Goal: Communication & Community: Connect with others

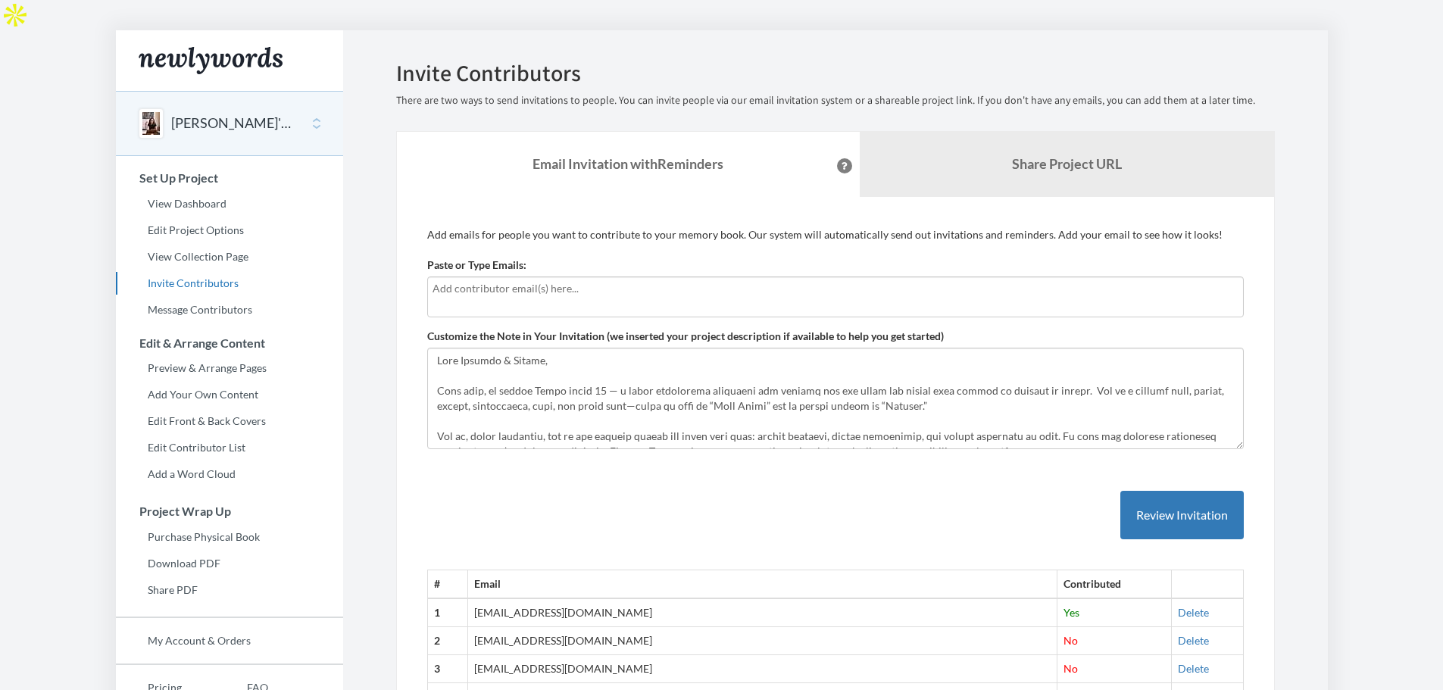
drag, startPoint x: 451, startPoint y: 273, endPoint x: 453, endPoint y: 266, distance: 7.9
click at [453, 280] on input "text" at bounding box center [835, 288] width 806 height 17
click at [451, 280] on input "text" at bounding box center [835, 288] width 806 height 17
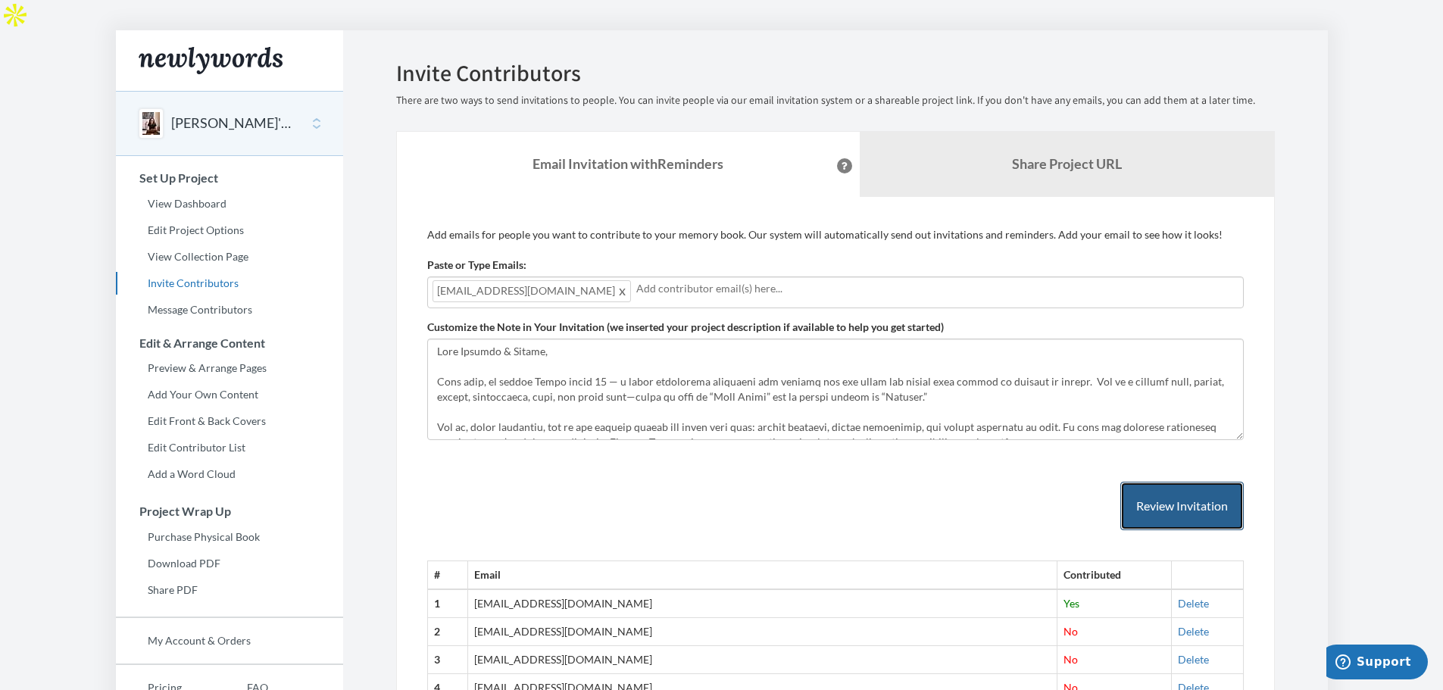
click at [1166, 482] on button "Review Invitation" at bounding box center [1181, 506] width 123 height 49
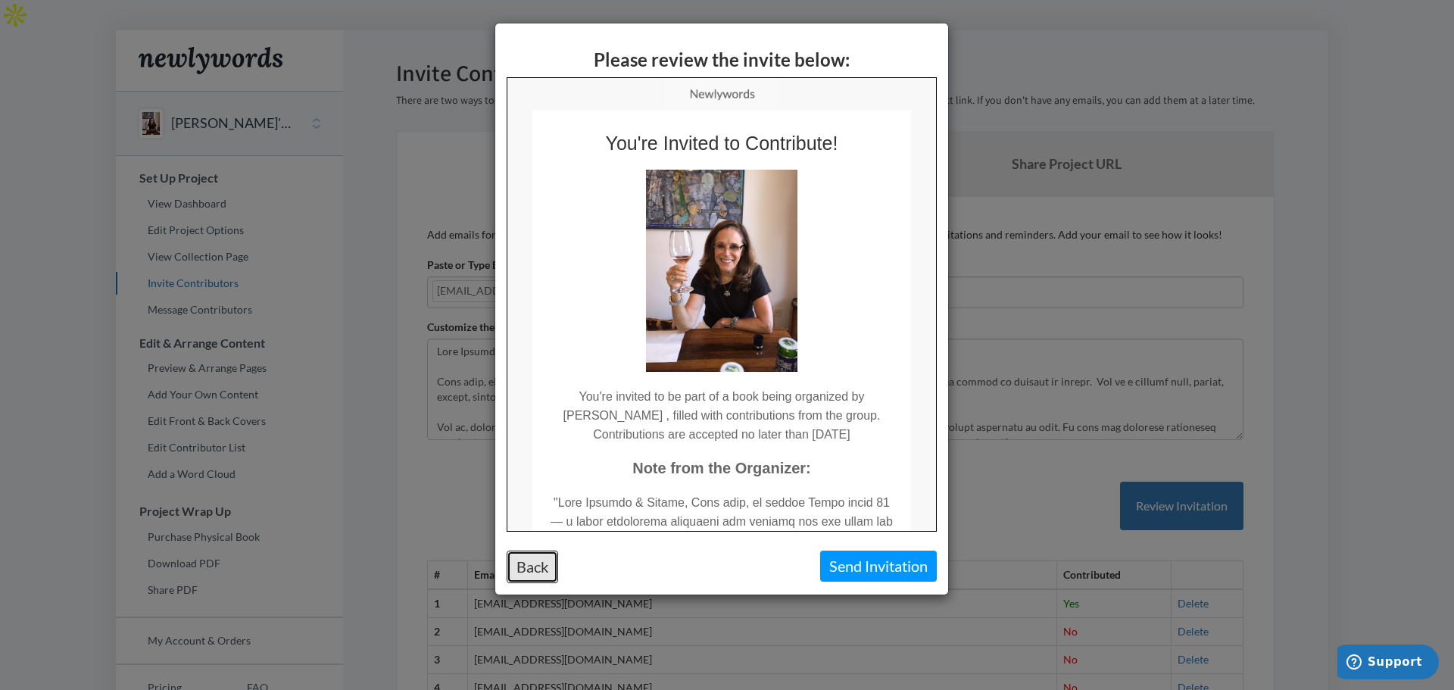
click at [528, 573] on button "Back" at bounding box center [533, 567] width 52 height 33
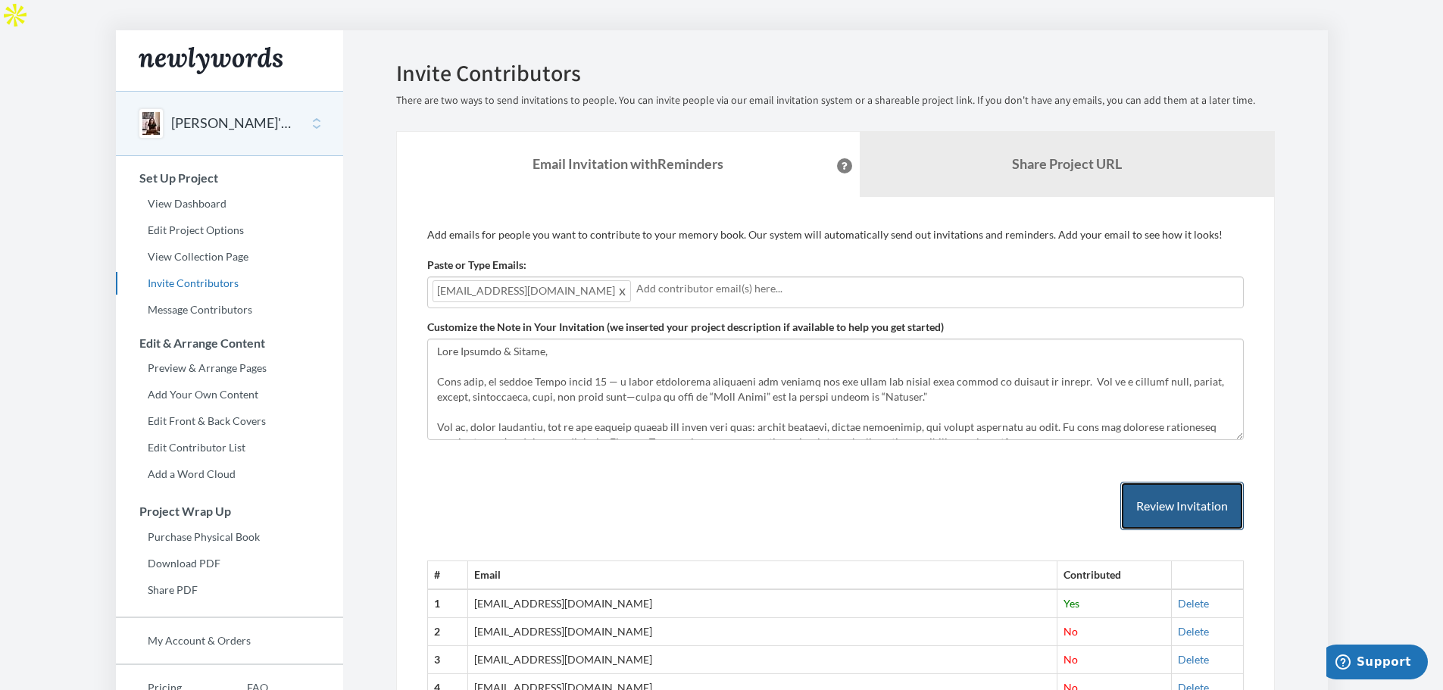
click at [1172, 482] on button "Review Invitation" at bounding box center [1181, 506] width 123 height 49
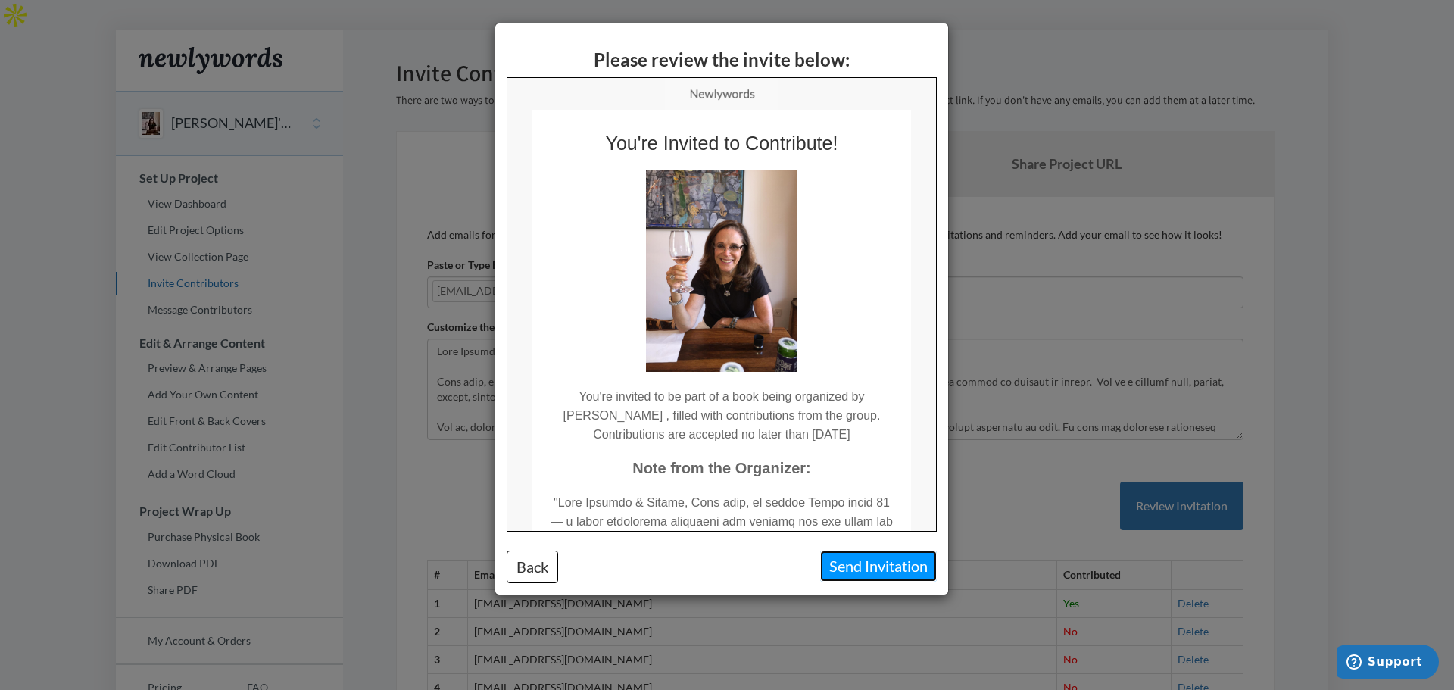
click at [882, 563] on button "Send Invitation" at bounding box center [878, 566] width 117 height 31
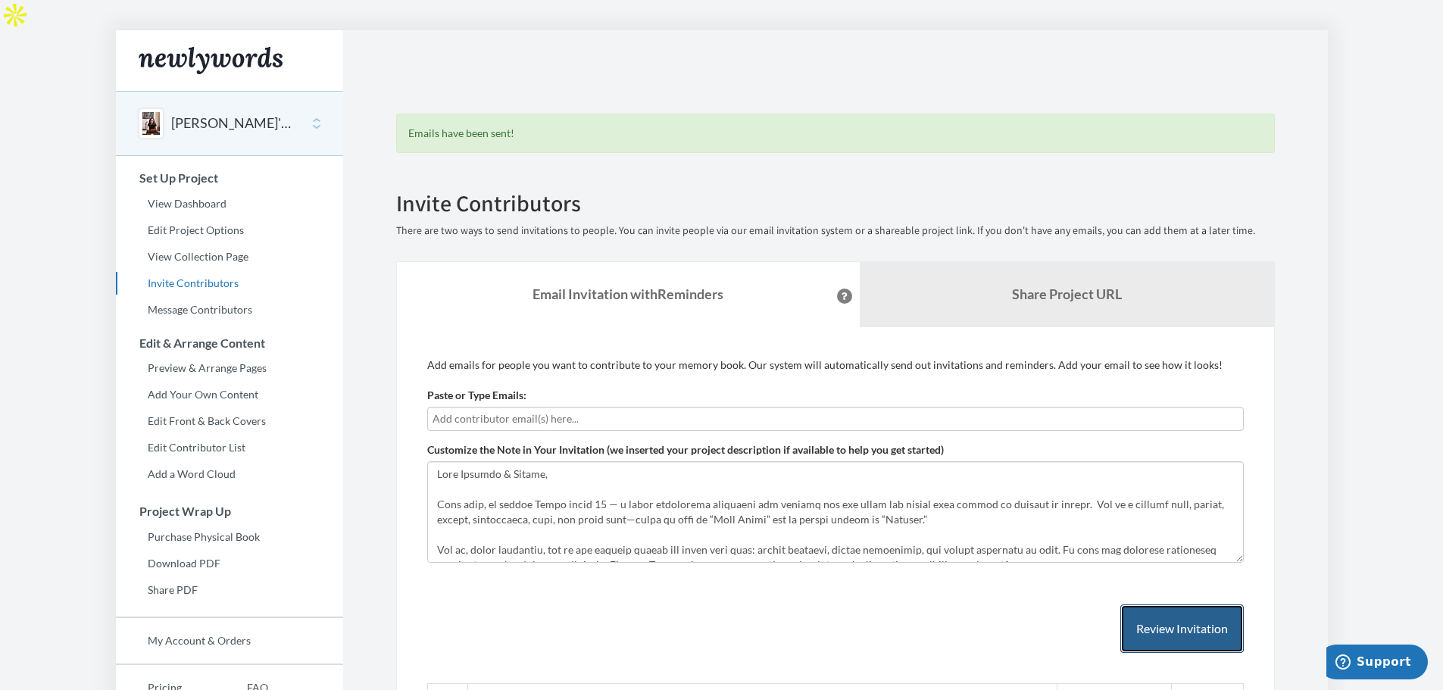
click at [1166, 604] on button "Review Invitation" at bounding box center [1181, 628] width 123 height 49
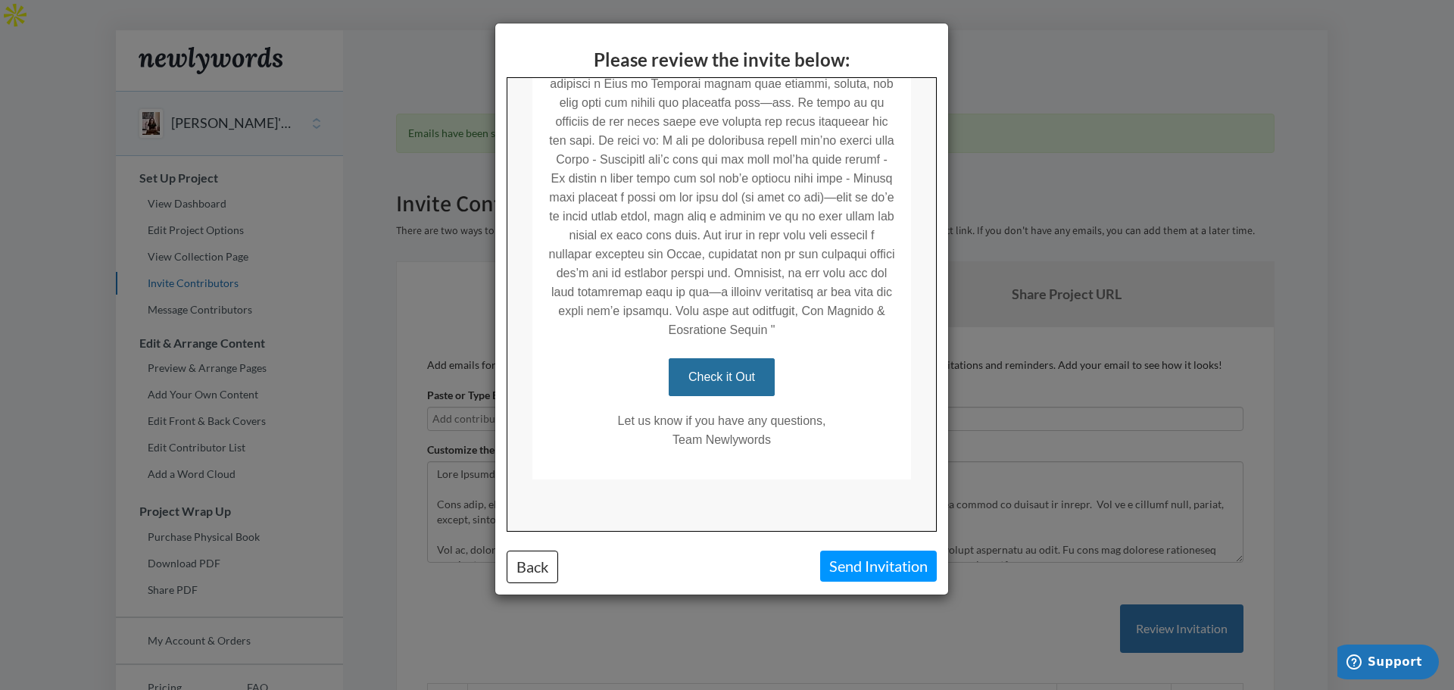
scroll to position [572, 0]
click at [866, 564] on button "Send Invitation" at bounding box center [878, 566] width 117 height 31
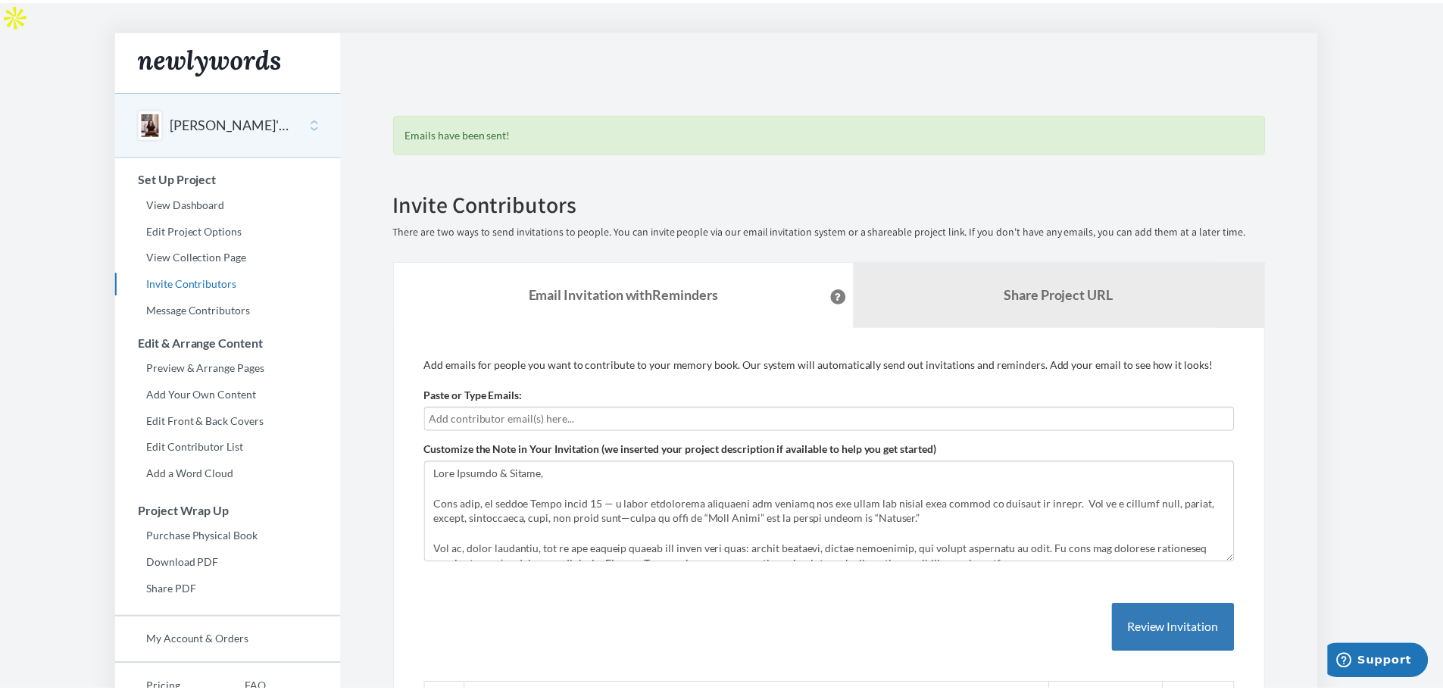
scroll to position [0, 0]
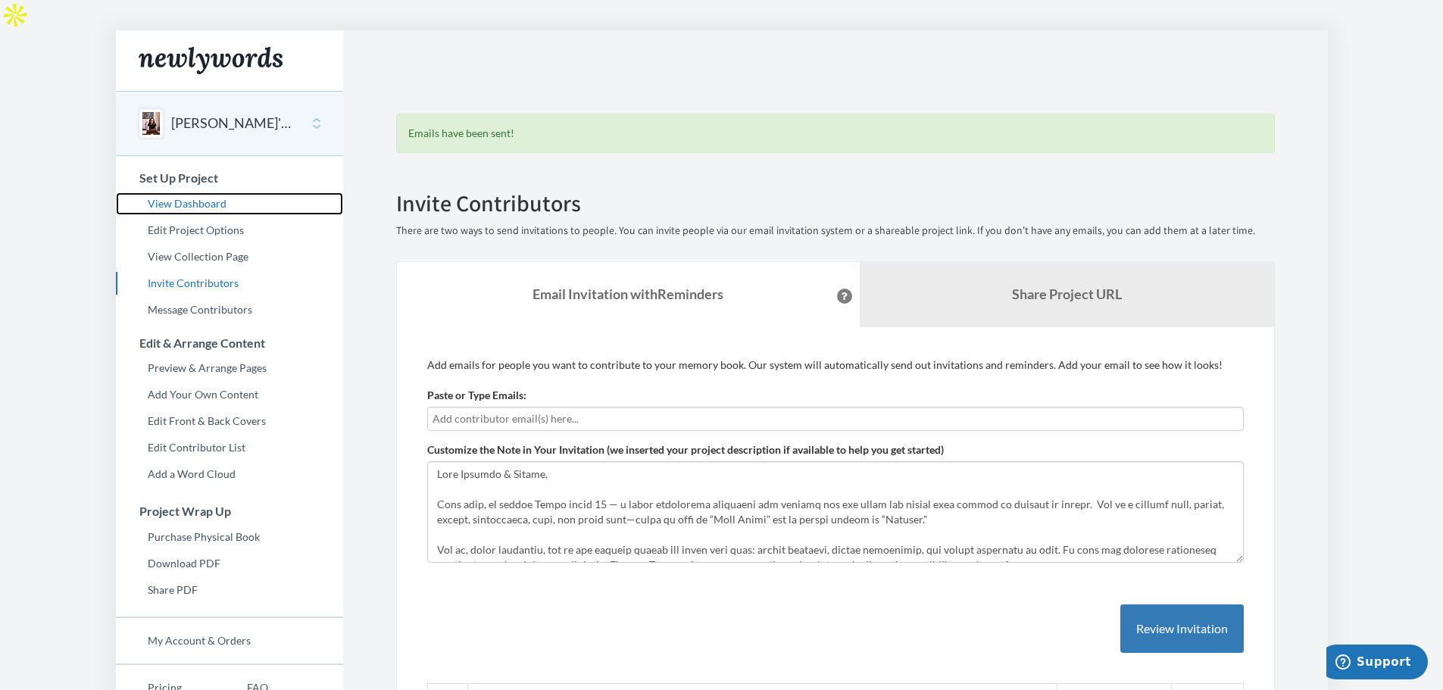
click at [189, 192] on link "View Dashboard" at bounding box center [229, 203] width 227 height 23
